Goal: Information Seeking & Learning: Learn about a topic

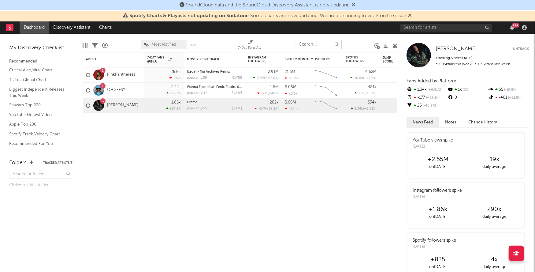
click at [306, 46] on input "text" at bounding box center [319, 44] width 46 height 9
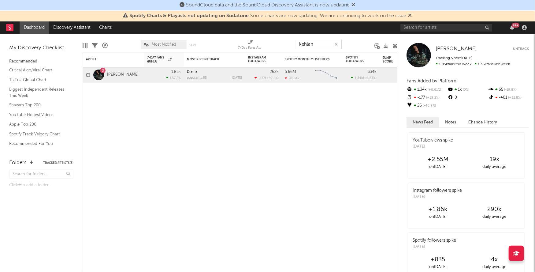
type input "kehlan"
click at [424, 25] on input "text" at bounding box center [447, 28] width 92 height 8
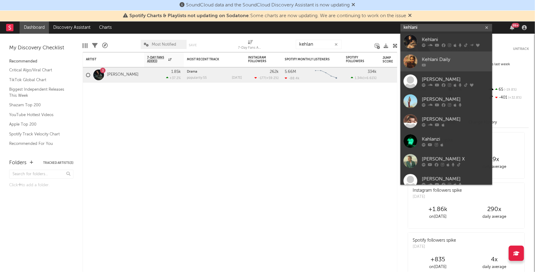
type input "kehlani"
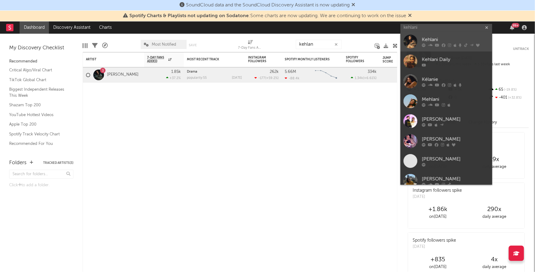
click at [430, 40] on div "Kehlani" at bounding box center [455, 39] width 67 height 7
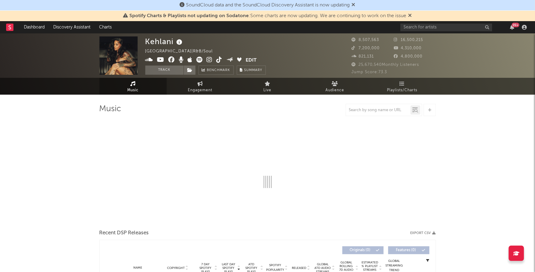
select select "6m"
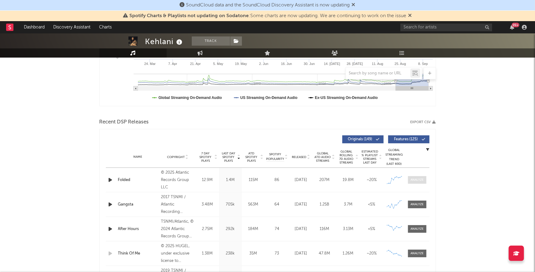
scroll to position [178, 0]
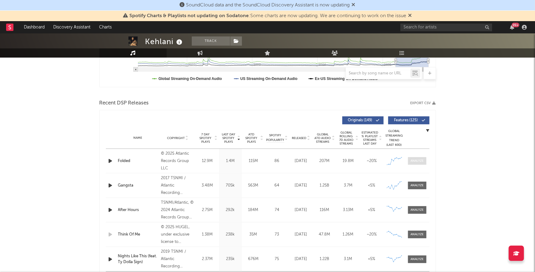
click at [422, 161] on div at bounding box center [417, 161] width 13 height 5
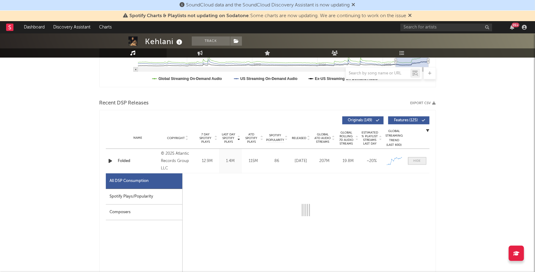
select select "1w"
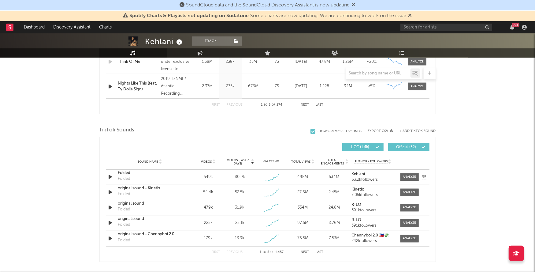
scroll to position [642, 0]
click at [409, 177] on div at bounding box center [409, 177] width 13 height 5
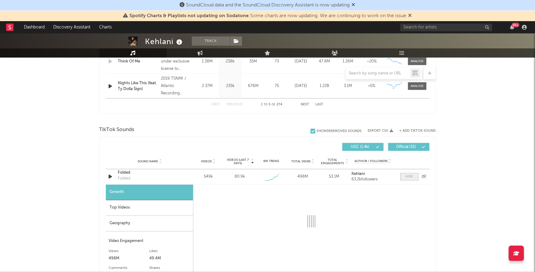
select select "1w"
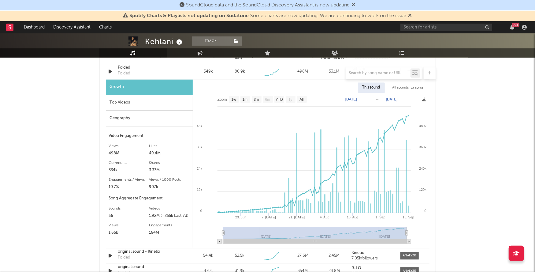
scroll to position [748, 0]
